Goal: Information Seeking & Learning: Learn about a topic

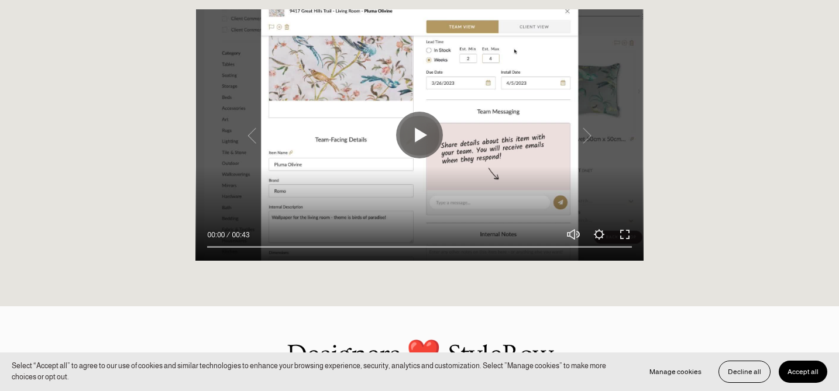
scroll to position [1004, 0]
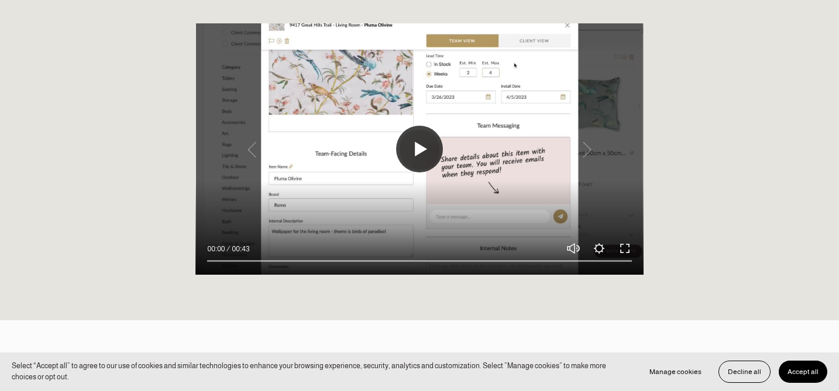
click at [421, 146] on button "Play" at bounding box center [419, 149] width 47 height 47
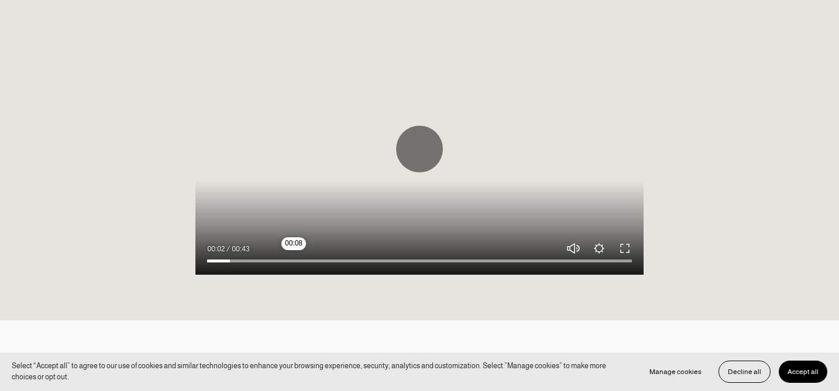
click at [294, 257] on input "Seek" at bounding box center [419, 261] width 424 height 8
click at [367, 259] on input "Seek" at bounding box center [419, 261] width 424 height 8
click at [416, 259] on input "Seek" at bounding box center [419, 261] width 424 height 8
click at [479, 259] on input "Seek" at bounding box center [419, 261] width 424 height 8
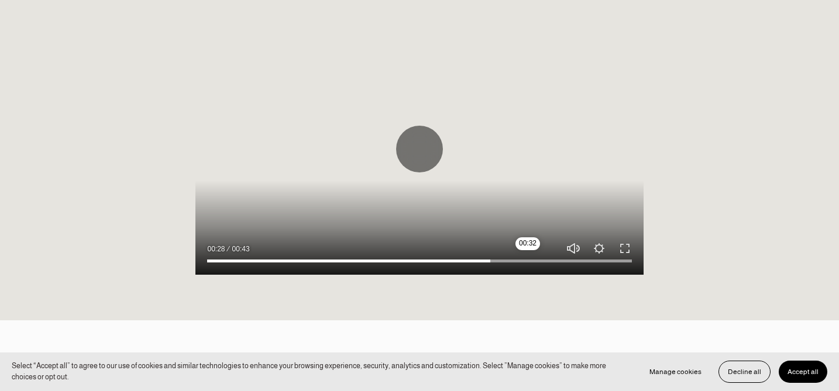
click at [528, 259] on input "Seek" at bounding box center [419, 261] width 424 height 8
click at [571, 261] on input "Seek" at bounding box center [419, 261] width 424 height 8
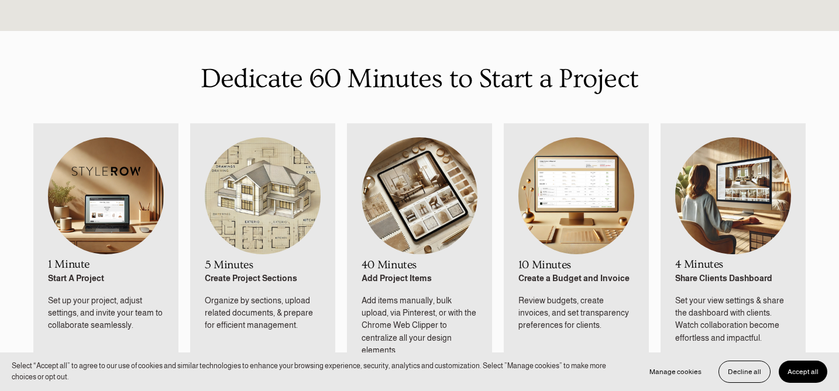
scroll to position [0, 0]
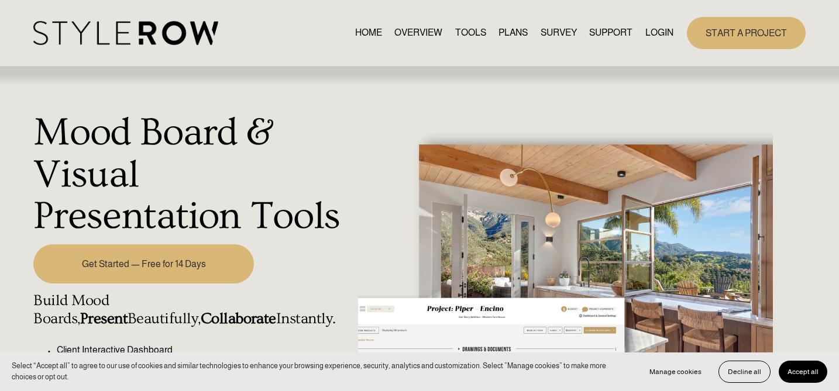
click at [425, 33] on link "OVERVIEW" at bounding box center [418, 33] width 48 height 16
type input "96.15"
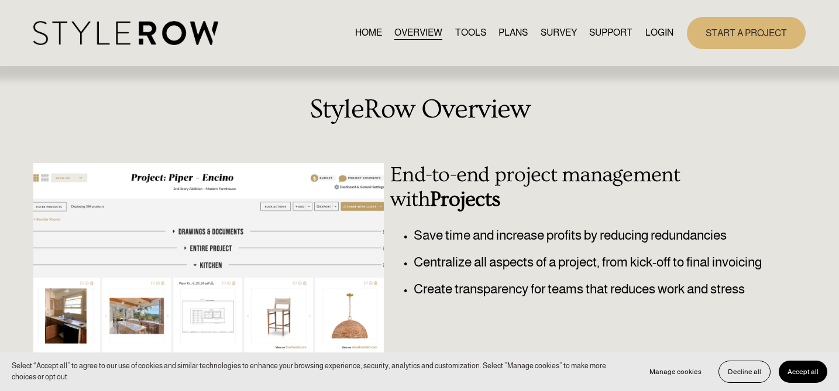
click at [463, 31] on link "TOOLS" at bounding box center [470, 33] width 31 height 16
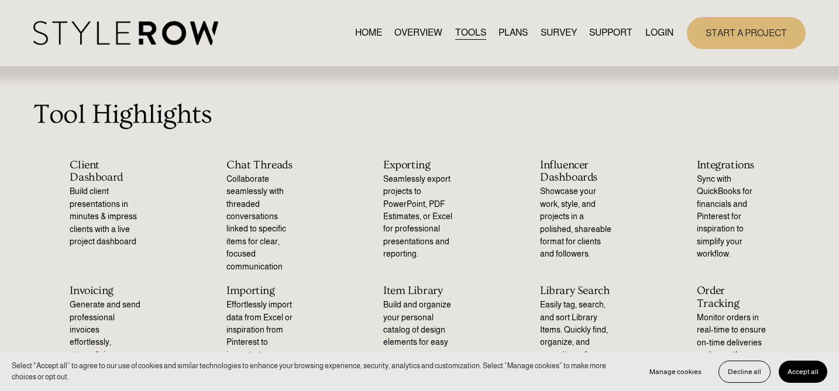
click at [503, 32] on link "PLANS" at bounding box center [512, 33] width 29 height 16
